Goal: Task Accomplishment & Management: Use online tool/utility

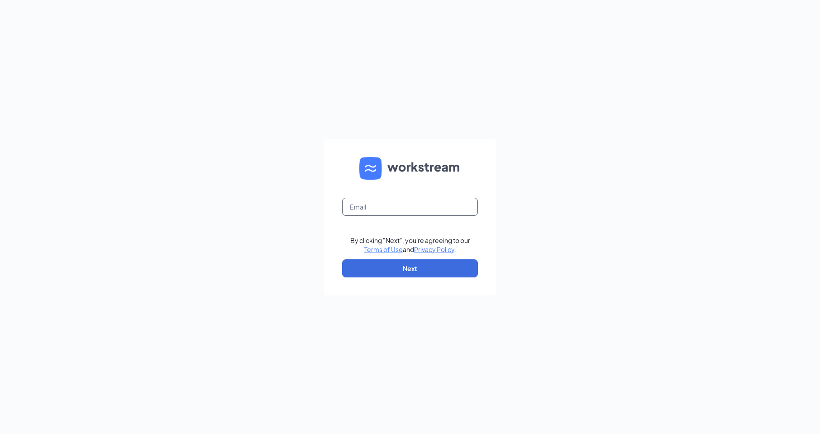
click at [386, 208] on input "text" at bounding box center [410, 207] width 136 height 18
type input "[EMAIL_ADDRESS][DOMAIN_NAME]"
click at [432, 275] on button "Next" at bounding box center [410, 268] width 136 height 18
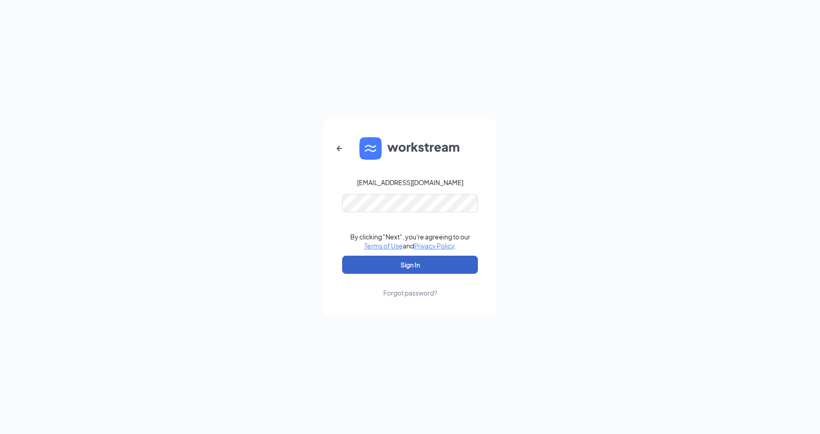
click at [427, 263] on button "Sign In" at bounding box center [410, 265] width 136 height 18
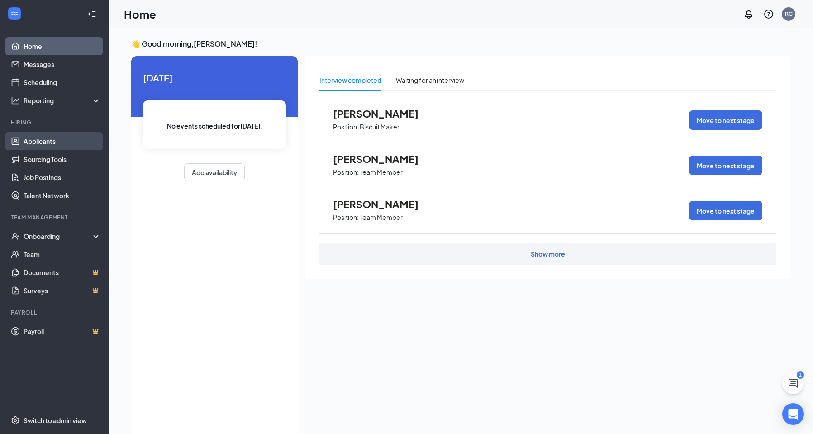
click at [74, 144] on link "Applicants" at bounding box center [62, 141] width 77 height 18
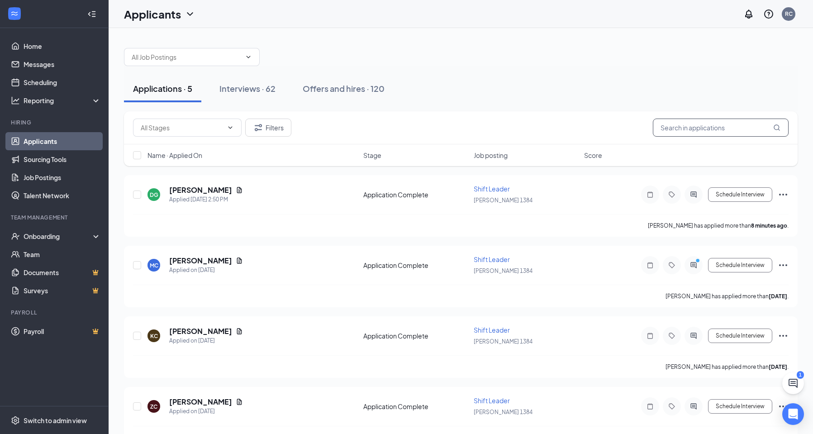
click at [685, 126] on input "text" at bounding box center [721, 128] width 136 height 18
type input "[PERSON_NAME]"
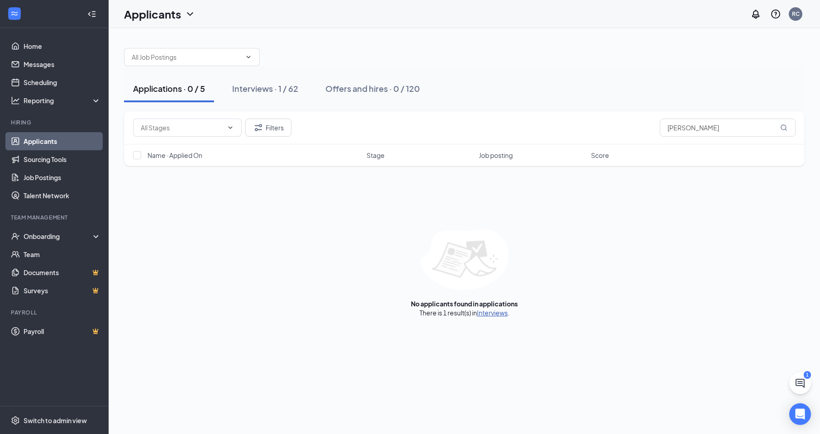
click at [486, 315] on link "Interviews" at bounding box center [492, 313] width 31 height 8
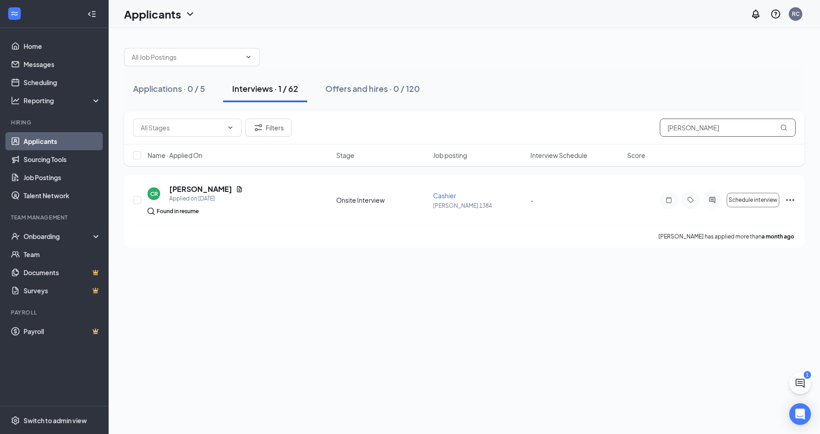
drag, startPoint x: 706, startPoint y: 132, endPoint x: 517, endPoint y: 133, distance: 189.1
click at [517, 133] on div "Filters [PERSON_NAME]" at bounding box center [464, 128] width 662 height 18
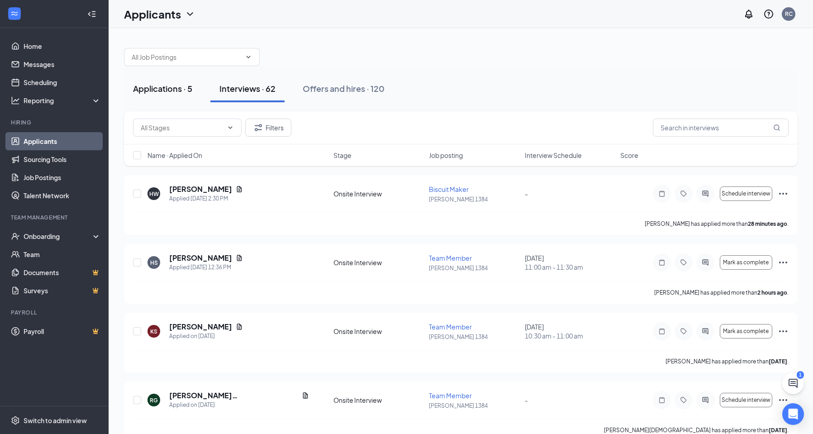
click at [173, 92] on div "Applications · 5" at bounding box center [162, 88] width 59 height 11
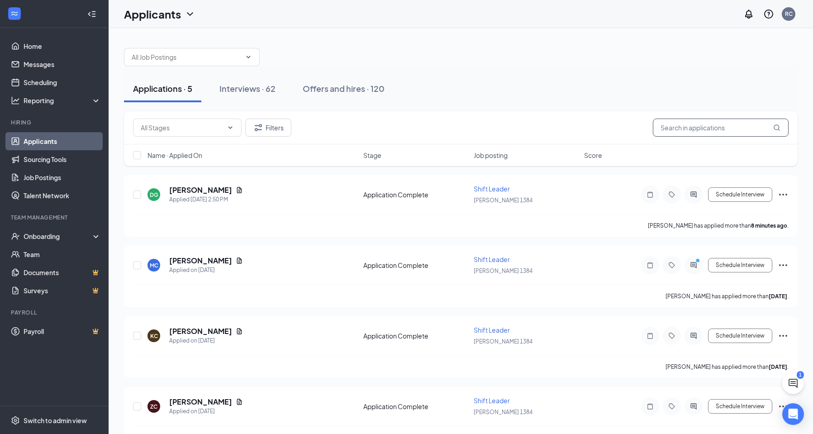
click at [726, 123] on input "text" at bounding box center [721, 128] width 136 height 18
type input "[PERSON_NAME]"
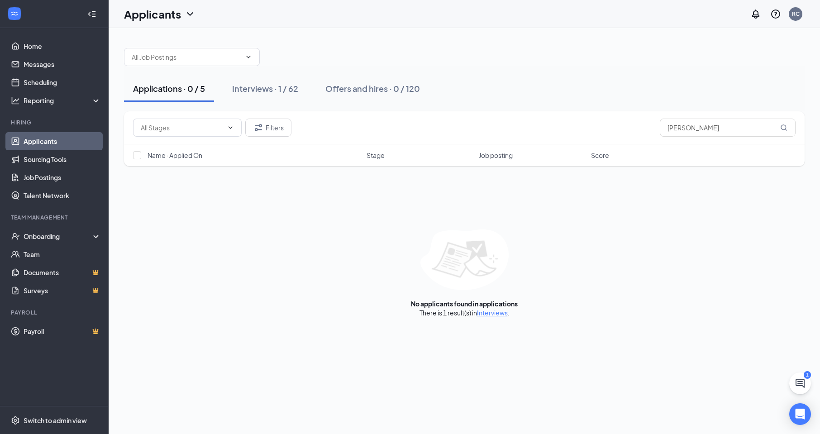
click at [496, 317] on div "There is 1 result(s) in Interviews ." at bounding box center [464, 312] width 90 height 9
click at [497, 311] on link "Interviews" at bounding box center [492, 313] width 31 height 8
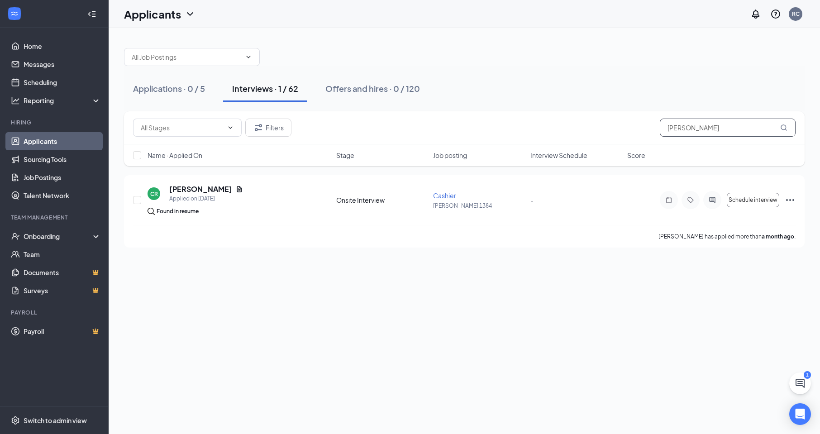
drag, startPoint x: 704, startPoint y: 125, endPoint x: 425, endPoint y: 135, distance: 279.3
click at [425, 134] on div "Filters [PERSON_NAME]" at bounding box center [464, 128] width 662 height 18
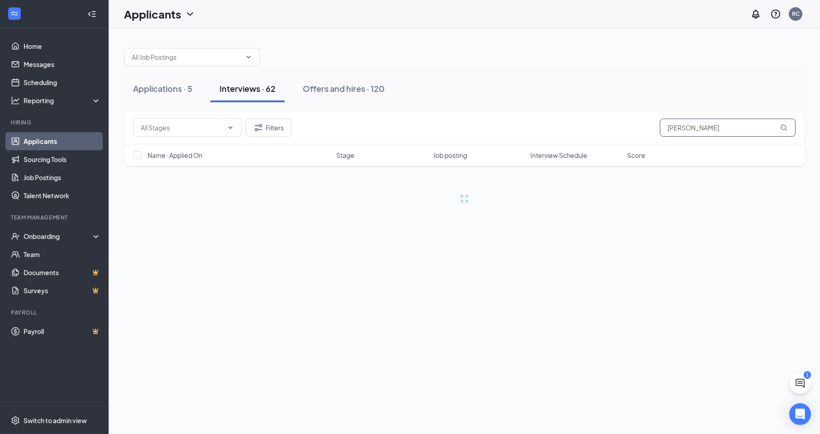
type input "[PERSON_NAME]"
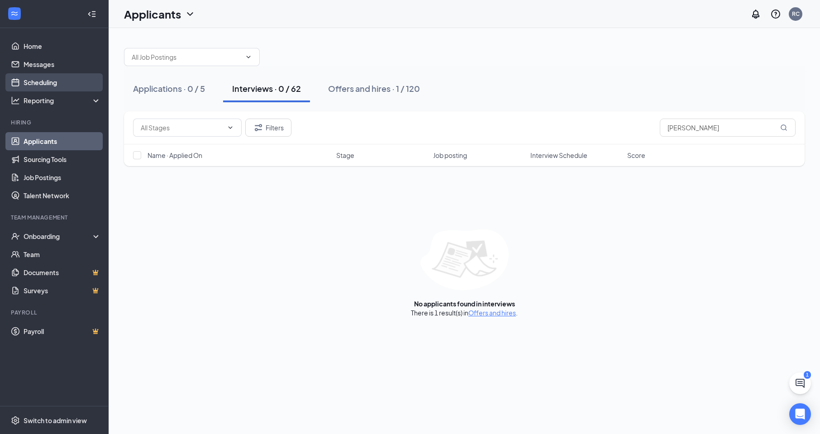
click at [48, 76] on link "Scheduling" at bounding box center [62, 82] width 77 height 18
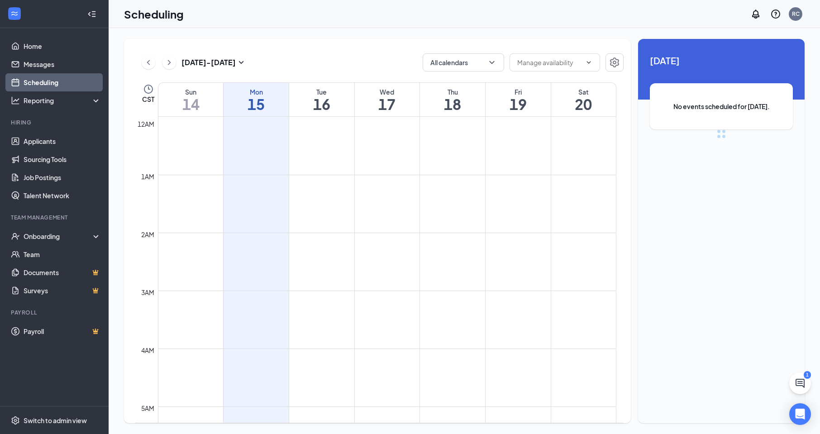
scroll to position [445, 0]
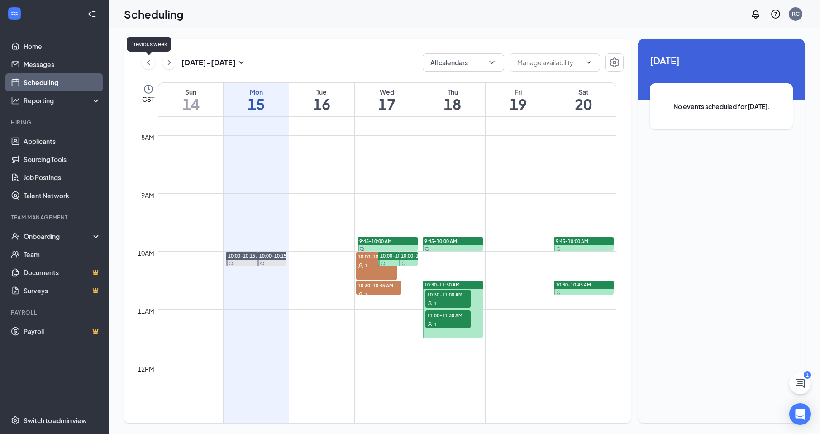
click at [150, 57] on icon "ChevronLeft" at bounding box center [148, 62] width 9 height 11
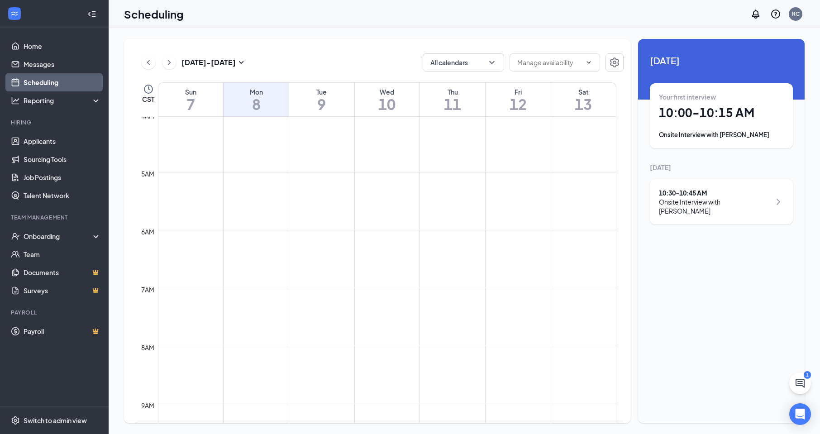
scroll to position [128, 0]
